Goal: Task Accomplishment & Management: Manage account settings

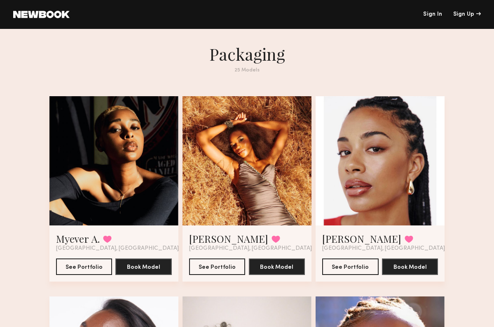
click at [431, 17] on link "Sign In" at bounding box center [433, 15] width 19 height 6
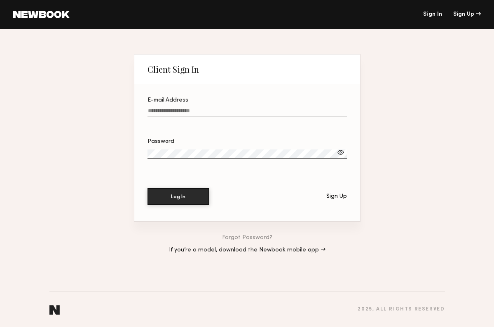
click at [183, 113] on input "E-mail Address" at bounding box center [248, 112] width 200 height 9
type input "**********"
click at [167, 144] on label "Password" at bounding box center [248, 153] width 200 height 28
click at [170, 194] on button "Log In" at bounding box center [179, 196] width 62 height 16
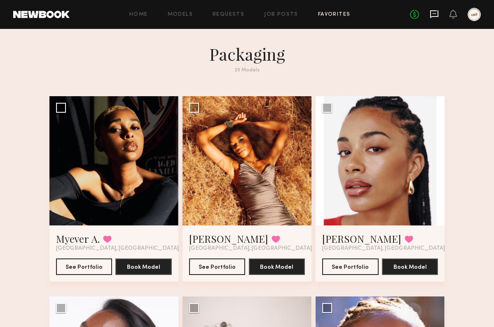
click at [437, 14] on icon at bounding box center [434, 13] width 9 height 9
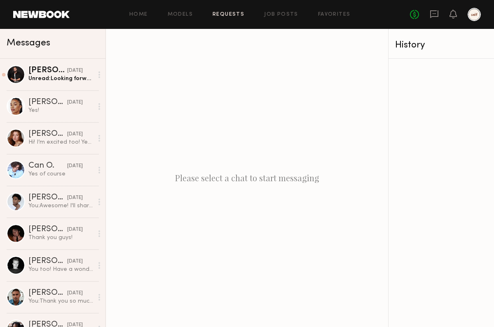
click at [224, 16] on link "Requests" at bounding box center [229, 14] width 32 height 5
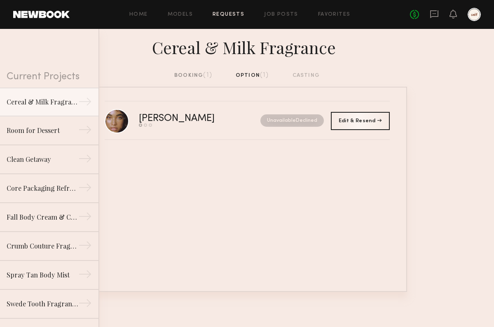
click at [193, 75] on div "booking (1)" at bounding box center [193, 75] width 38 height 9
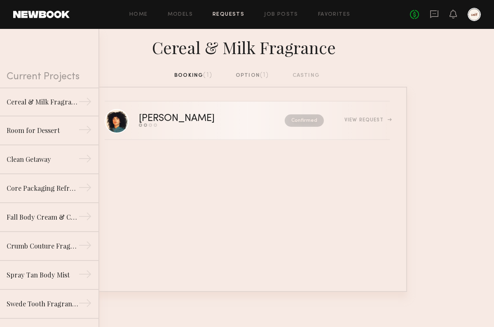
click at [151, 116] on div "[PERSON_NAME]" at bounding box center [194, 118] width 111 height 9
